Goal: Obtain resource: Download file/media

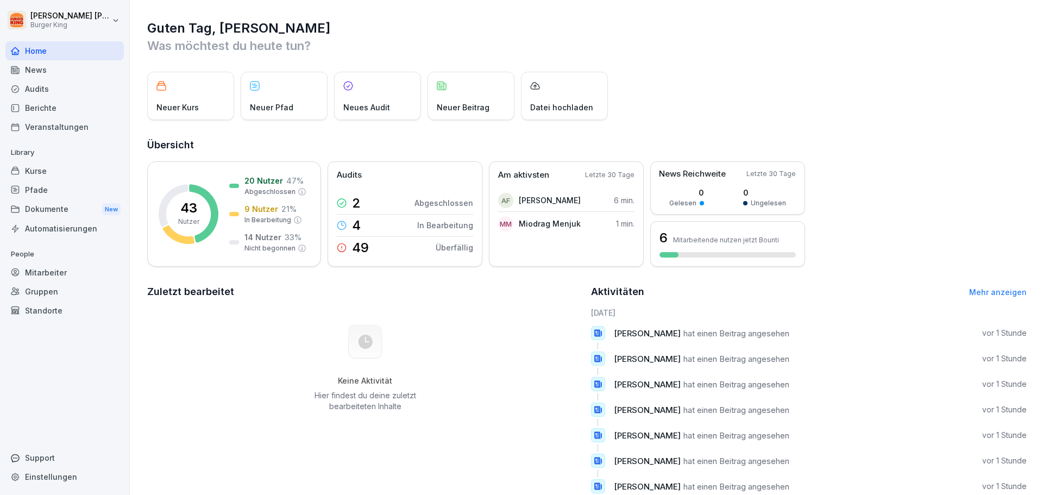
click at [388, 97] on div "Neues Audit" at bounding box center [377, 96] width 87 height 48
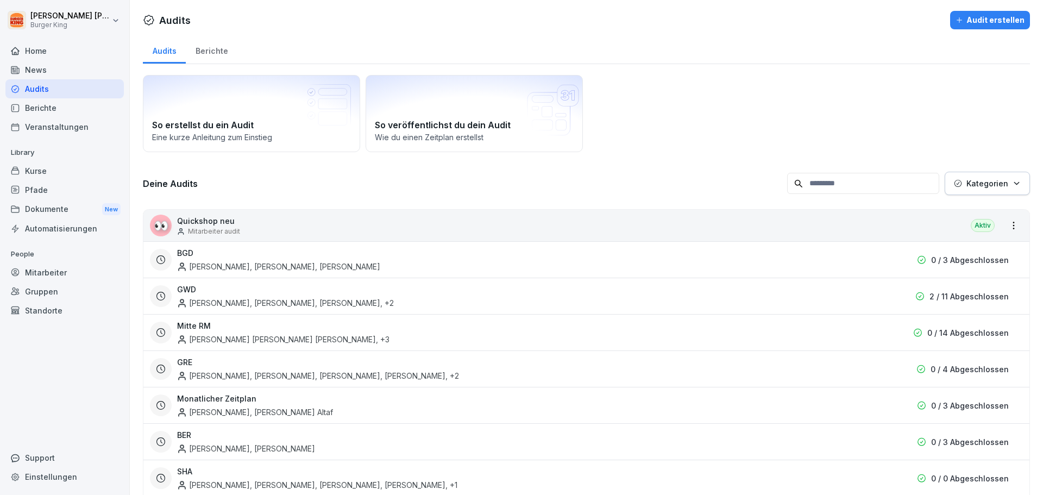
click at [41, 103] on div "Berichte" at bounding box center [64, 107] width 118 height 19
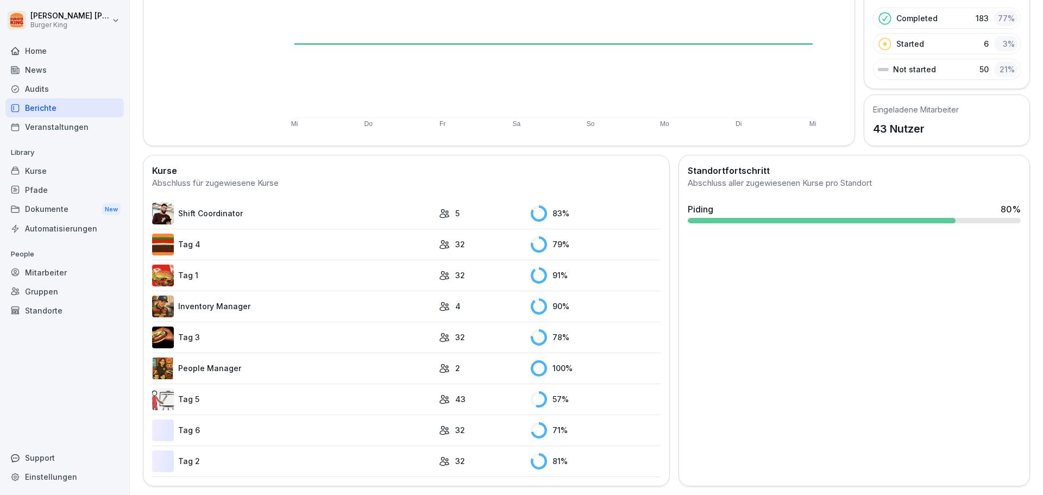
scroll to position [168, 0]
click at [36, 67] on div "News" at bounding box center [64, 69] width 118 height 19
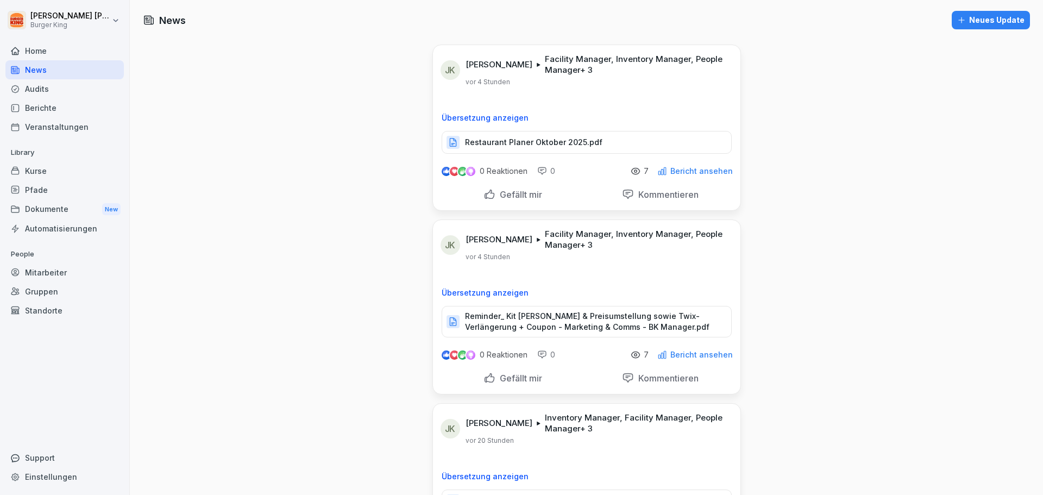
click at [60, 106] on div "Berichte" at bounding box center [64, 107] width 118 height 19
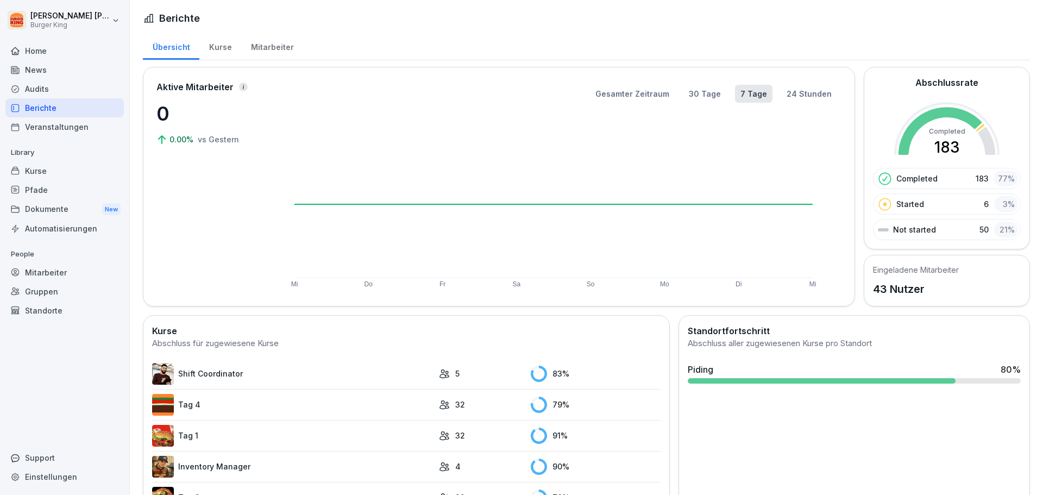
click at [67, 213] on div "Dokumente New" at bounding box center [64, 209] width 118 height 20
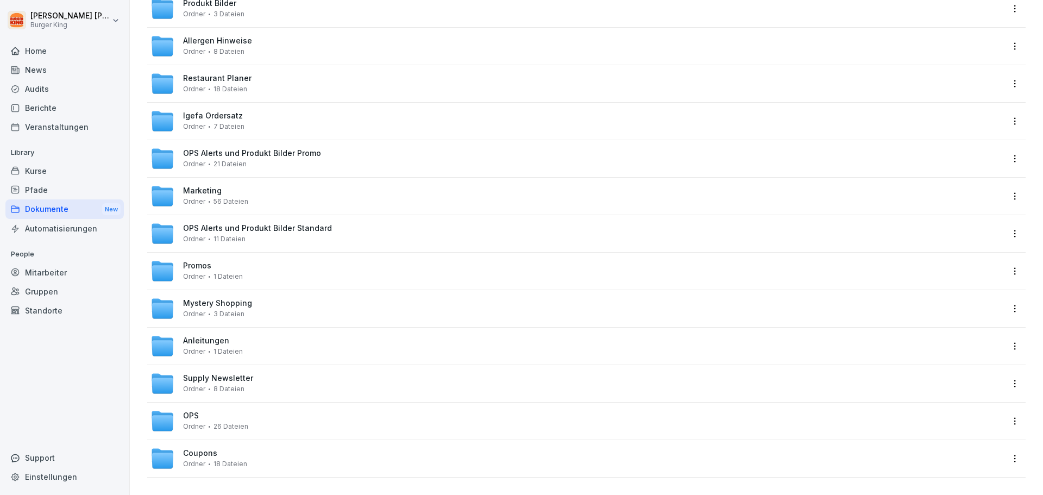
scroll to position [166, 0]
click at [212, 336] on span "Anleitungen" at bounding box center [206, 340] width 46 height 9
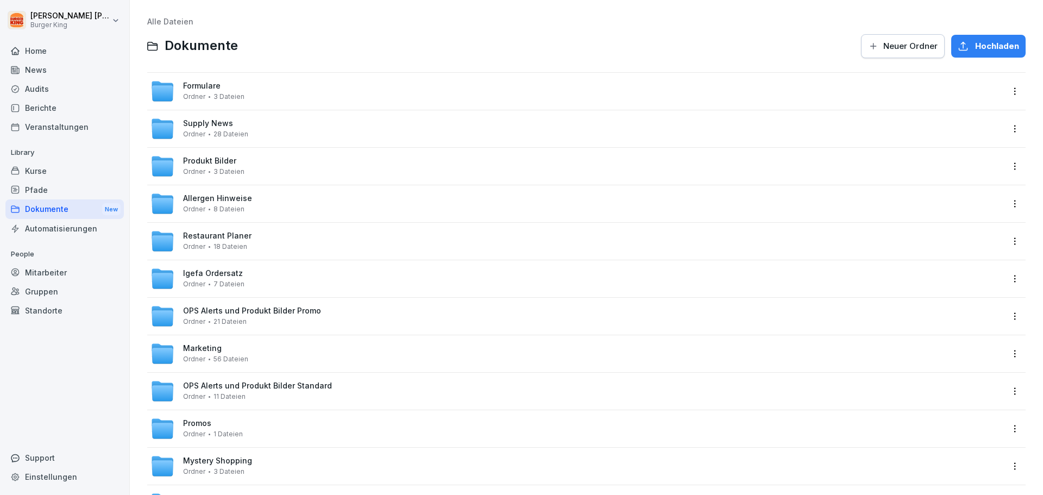
click at [231, 86] on div "Formulare Ordner 3 Dateien" at bounding box center [213, 90] width 61 height 19
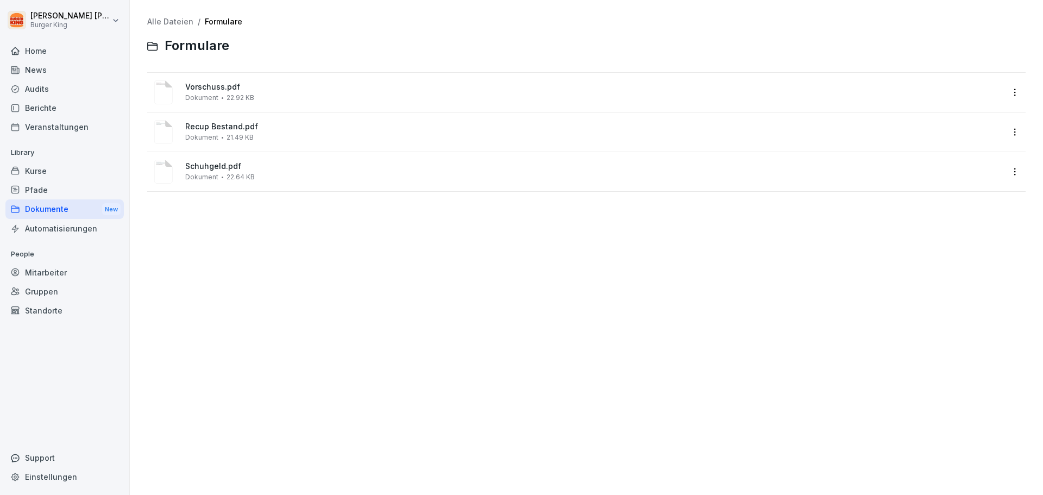
click at [217, 171] on span "Schuhgeld.pdf" at bounding box center [593, 166] width 817 height 9
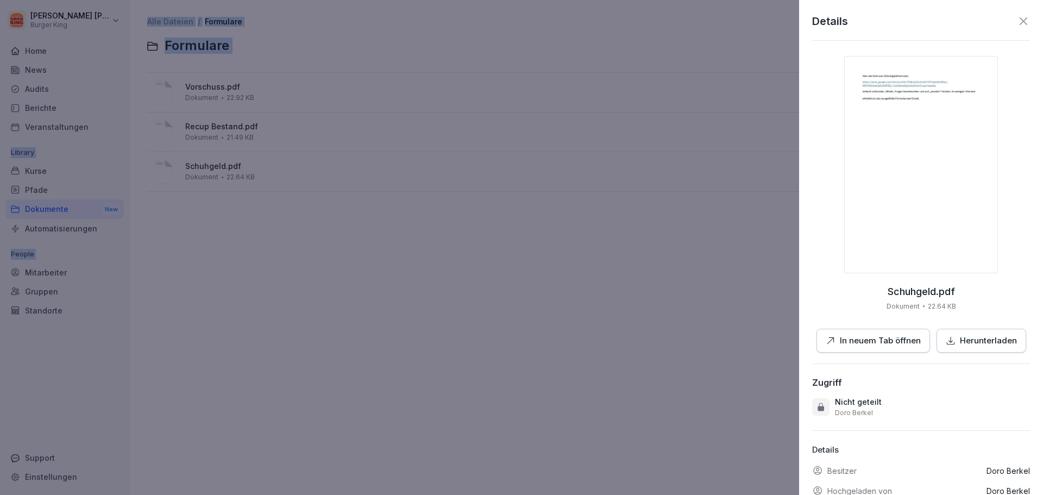
click at [913, 79] on img at bounding box center [921, 164] width 154 height 217
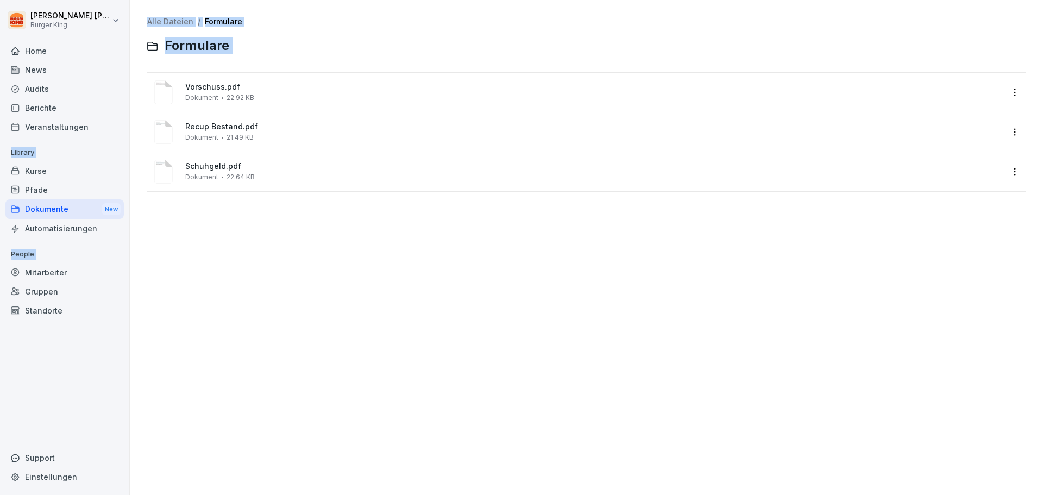
click at [79, 51] on div "Home" at bounding box center [64, 50] width 118 height 19
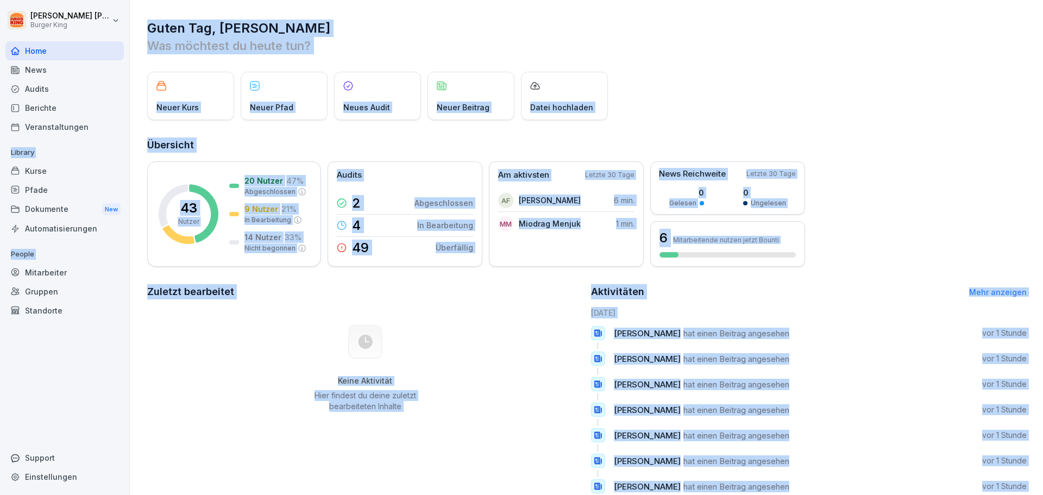
click at [57, 210] on div "Dokumente New" at bounding box center [64, 209] width 118 height 20
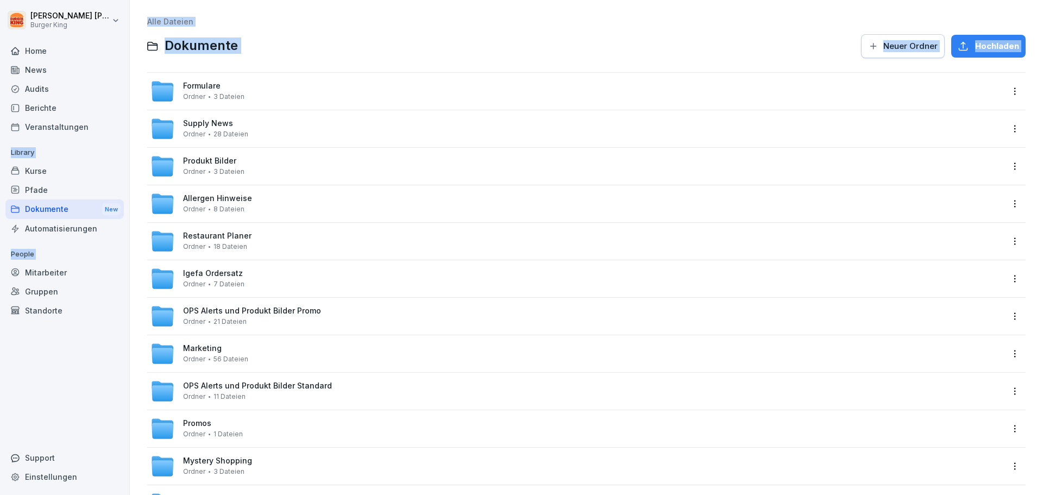
click at [217, 87] on span "Formulare" at bounding box center [201, 85] width 37 height 9
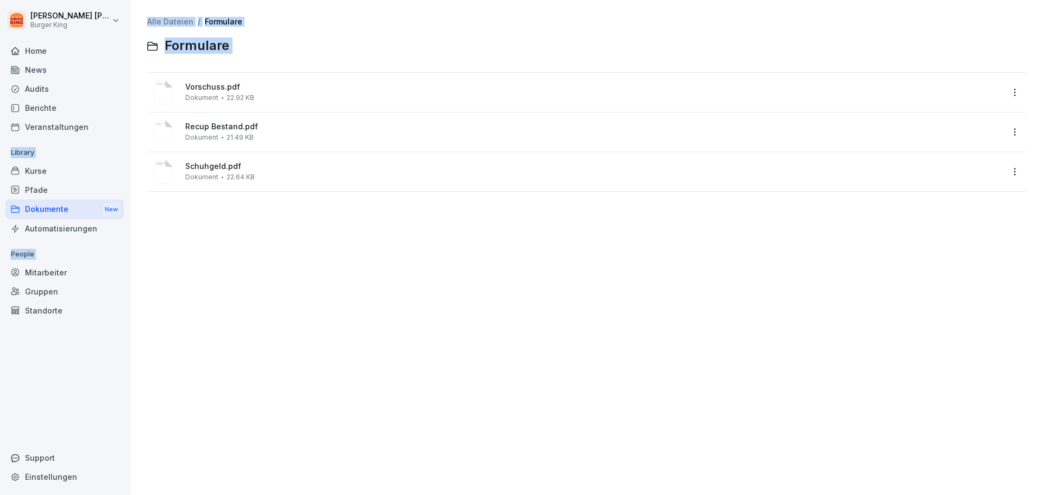
click at [215, 86] on span "Vorschuss.pdf" at bounding box center [593, 87] width 817 height 9
click at [215, 86] on div at bounding box center [521, 247] width 1043 height 495
click at [212, 162] on span "Schuhgeld.pdf" at bounding box center [593, 166] width 817 height 9
click at [212, 162] on div at bounding box center [521, 247] width 1043 height 495
